Goal: Task Accomplishment & Management: Manage account settings

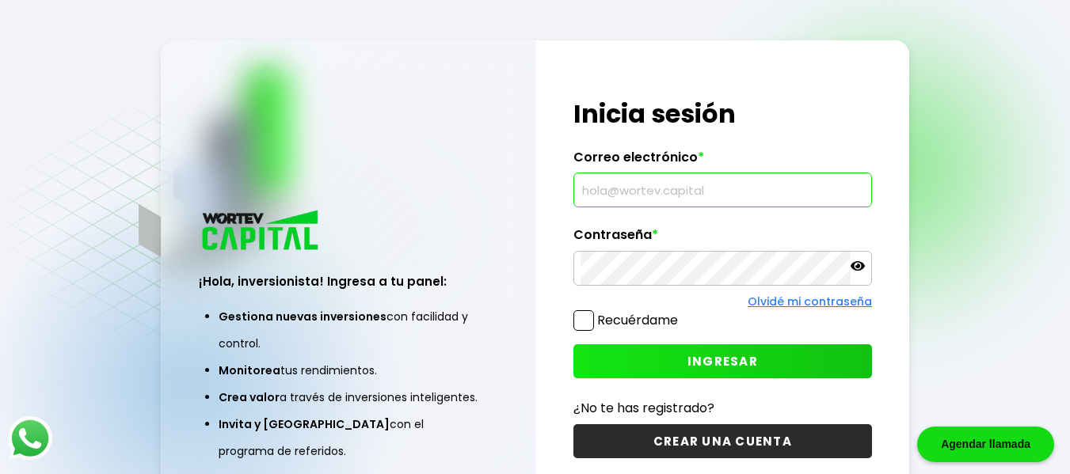
click at [590, 198] on input "text" at bounding box center [723, 189] width 284 height 33
type input "[EMAIL_ADDRESS][DOMAIN_NAME]"
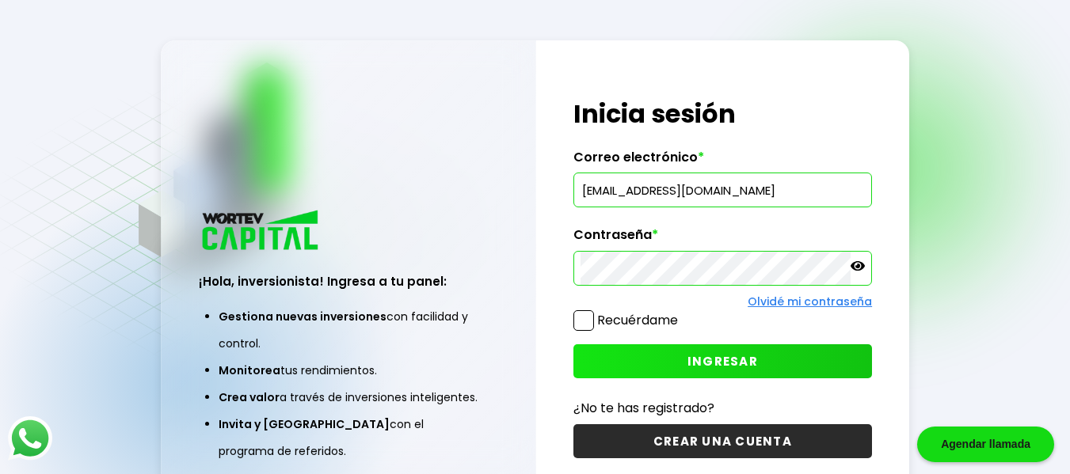
click at [695, 360] on span "INGRESAR" at bounding box center [722, 361] width 70 height 17
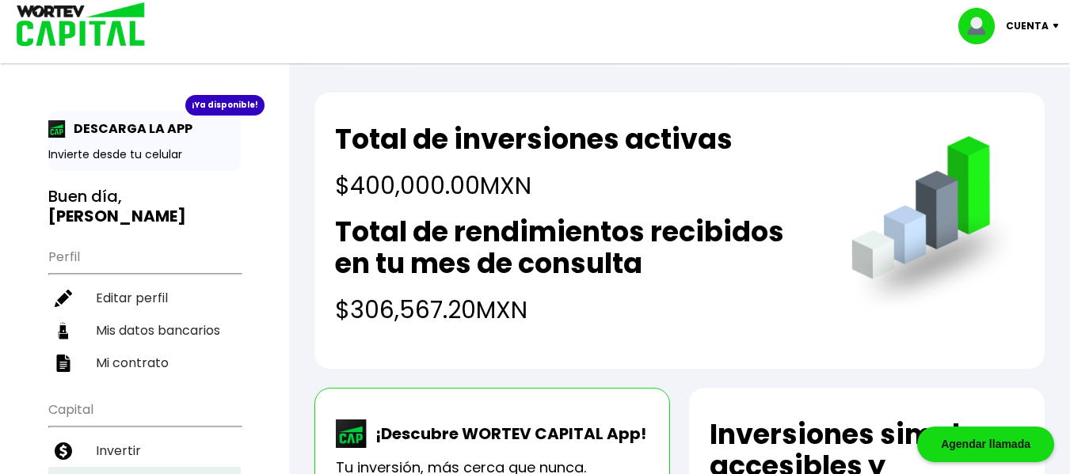
click at [139, 467] on li "Mis inversiones" at bounding box center [144, 483] width 192 height 32
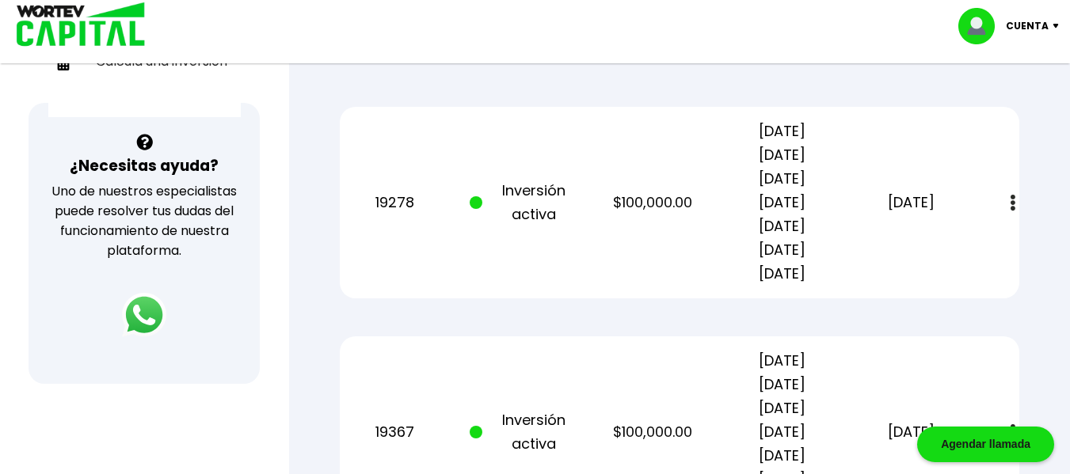
scroll to position [539, 0]
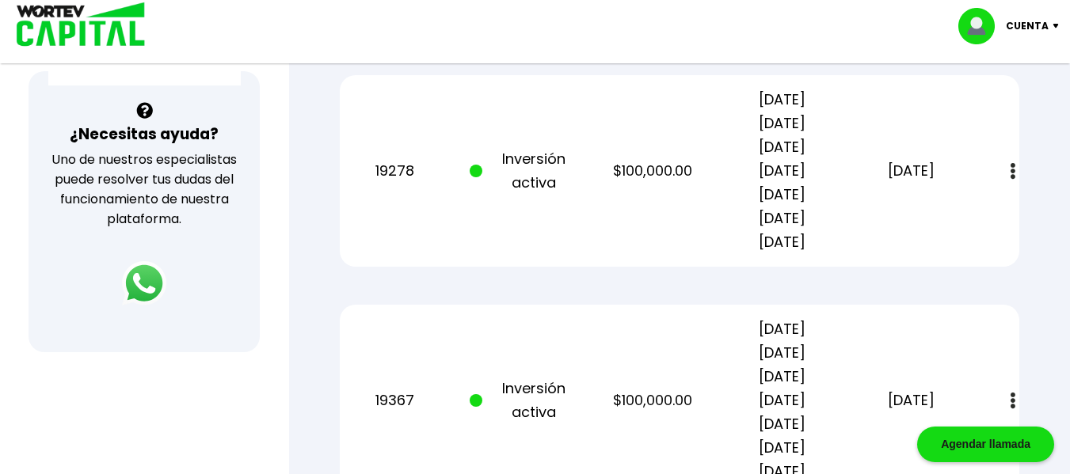
click at [1031, 25] on p "Cuenta" at bounding box center [1027, 26] width 43 height 24
click at [993, 109] on li "Cerrar sesión" at bounding box center [1010, 105] width 127 height 32
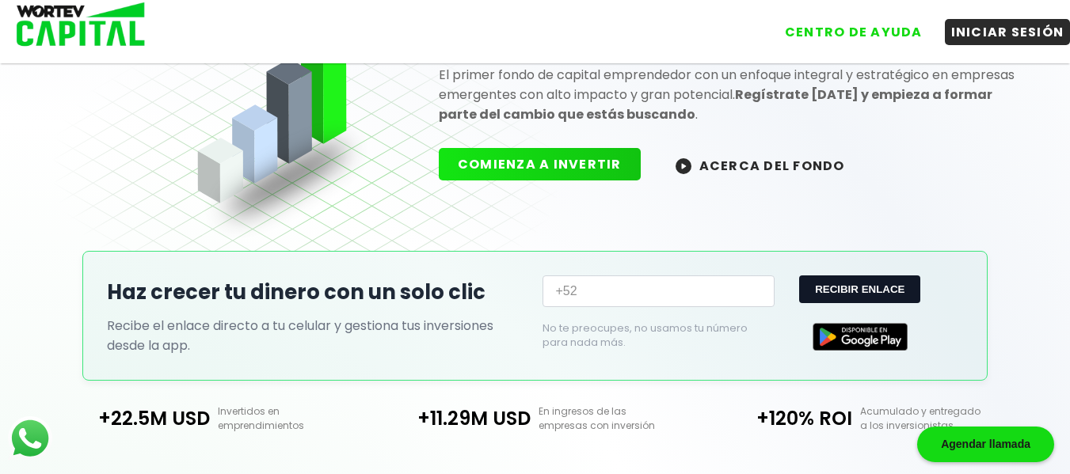
scroll to position [527, 0]
